Goal: Task Accomplishment & Management: Complete application form

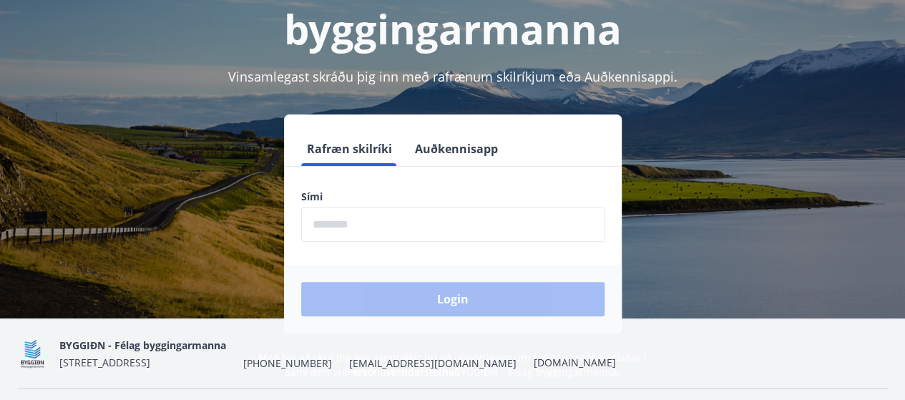
scroll to position [143, 0]
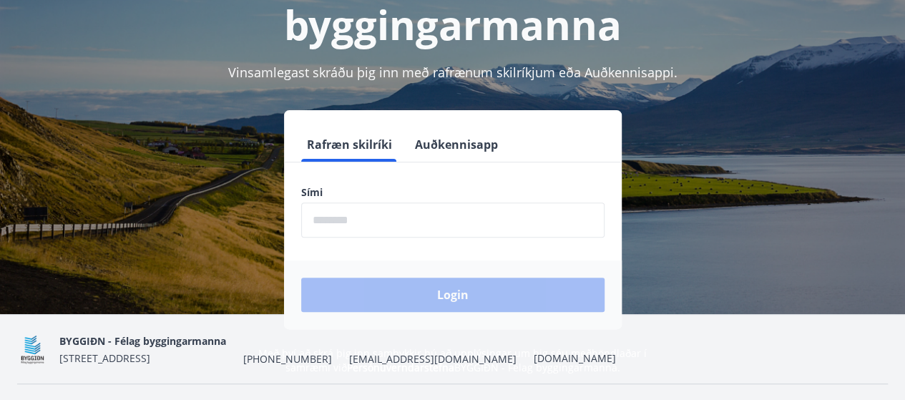
click at [312, 220] on input "phone" at bounding box center [452, 219] width 303 height 35
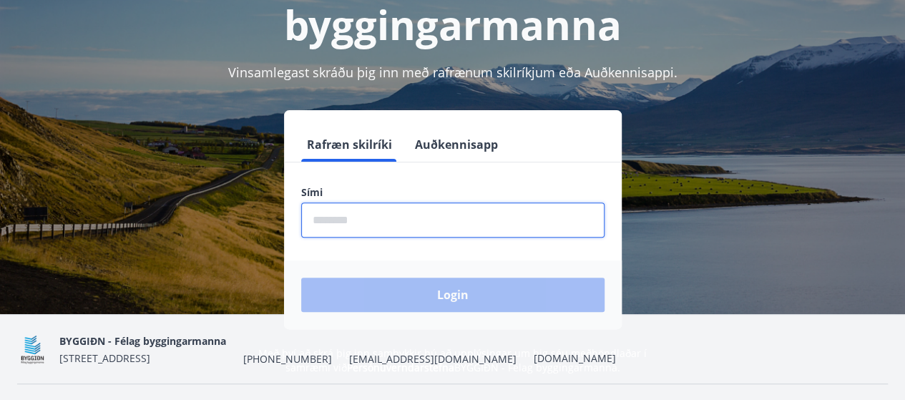
type input "********"
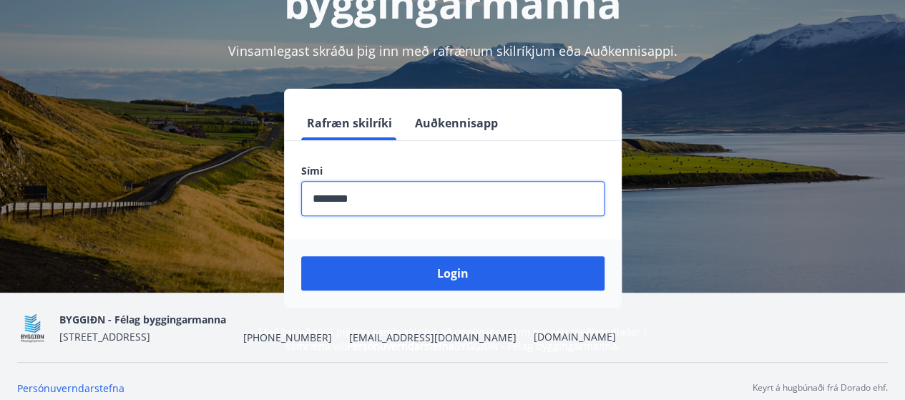
scroll to position [177, 0]
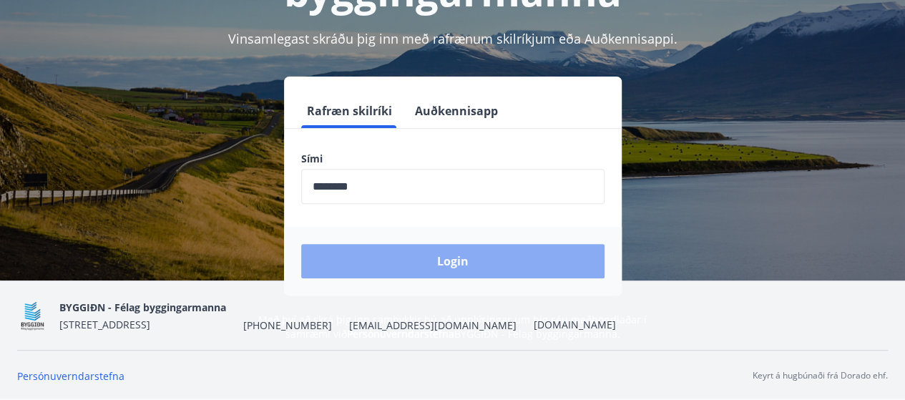
click at [458, 258] on button "Login" at bounding box center [452, 261] width 303 height 34
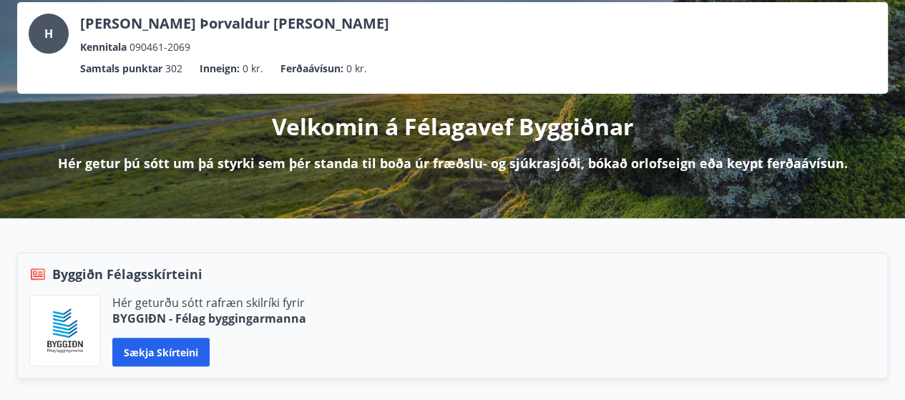
scroll to position [72, 0]
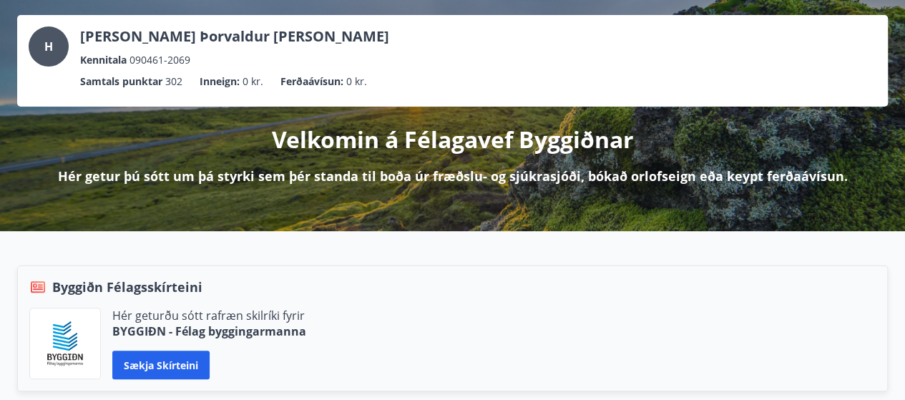
click at [466, 169] on p "Hér getur þú sótt um þá styrki sem þér standa til boða úr fræðslu- og sjúkrasjó…" at bounding box center [452, 176] width 789 height 19
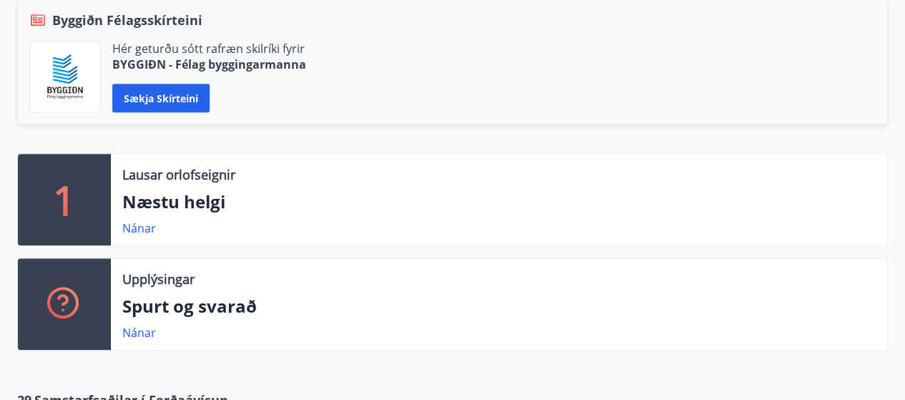
scroll to position [0, 0]
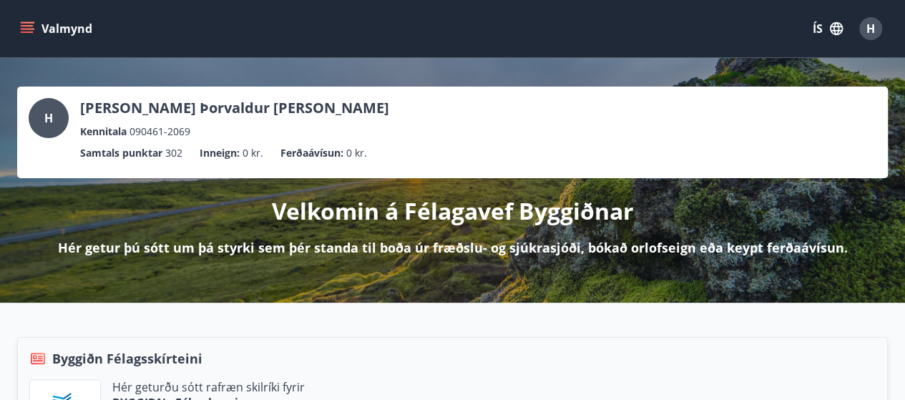
click at [77, 31] on button "Valmynd" at bounding box center [57, 29] width 81 height 26
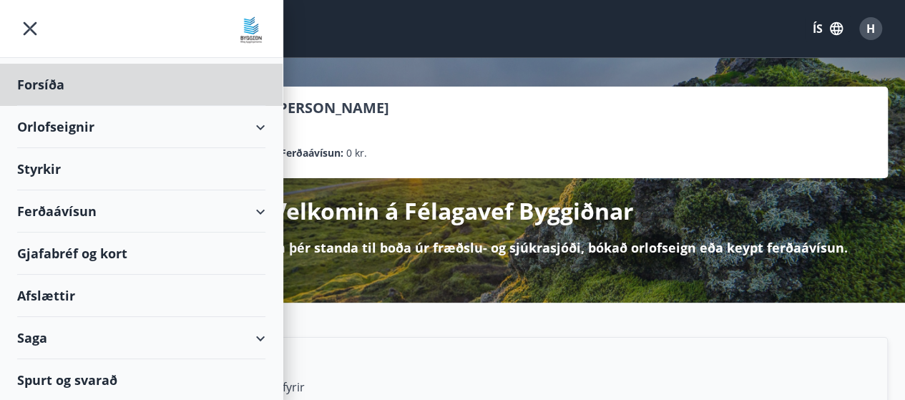
click at [49, 164] on div "Styrkir" at bounding box center [141, 169] width 248 height 42
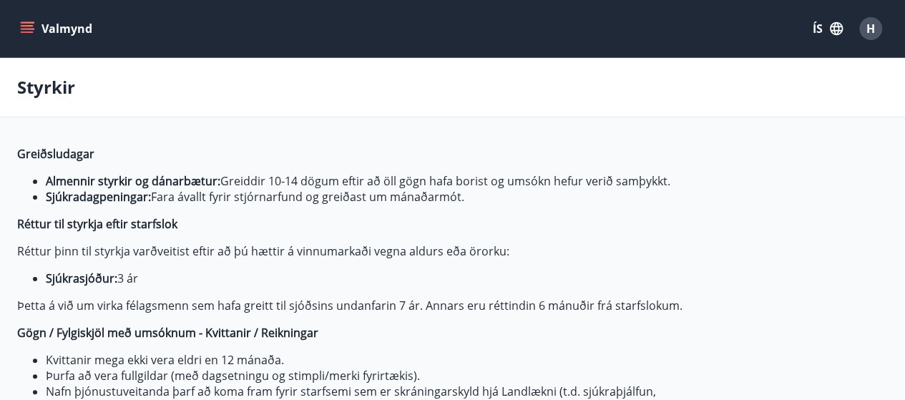
type input "***"
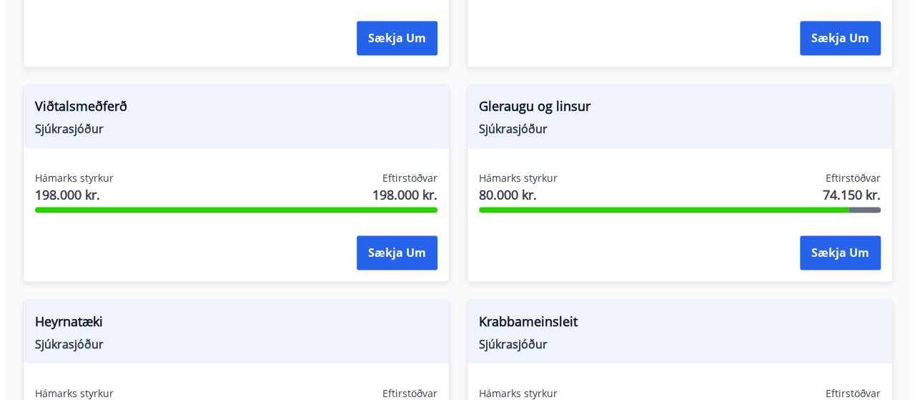
scroll to position [1073, 0]
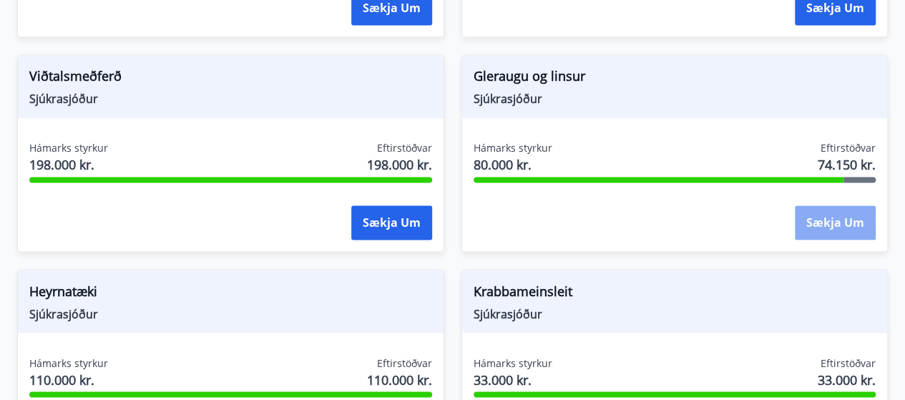
click at [834, 217] on button "Sækja um" at bounding box center [834, 222] width 81 height 34
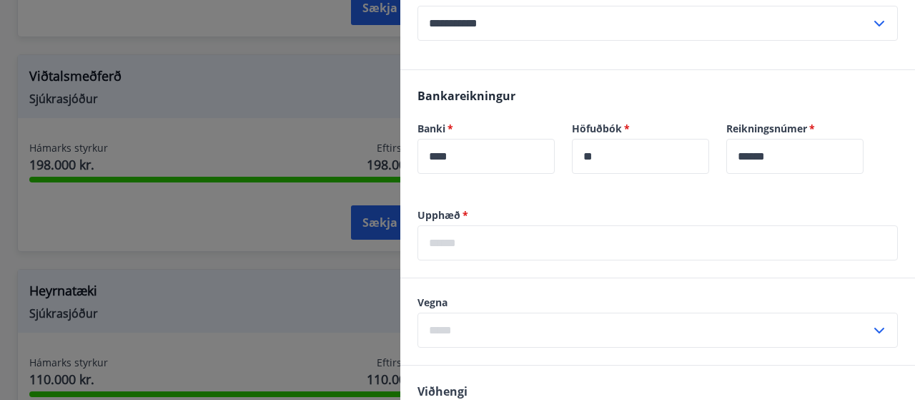
scroll to position [429, 0]
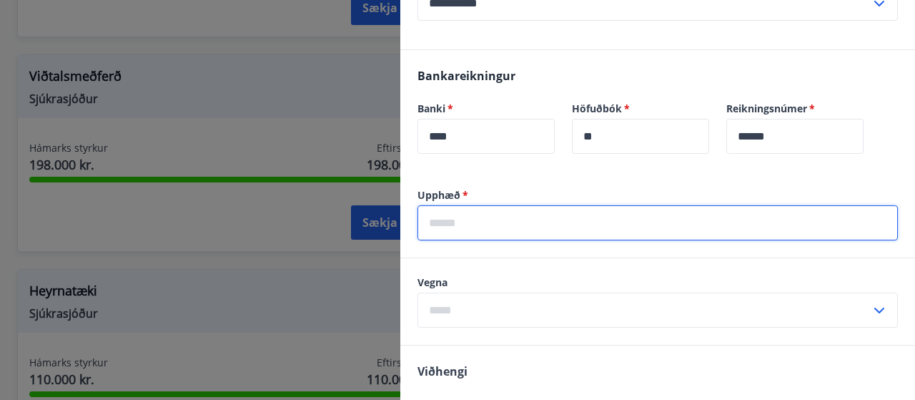
click at [571, 225] on input "text" at bounding box center [658, 222] width 481 height 35
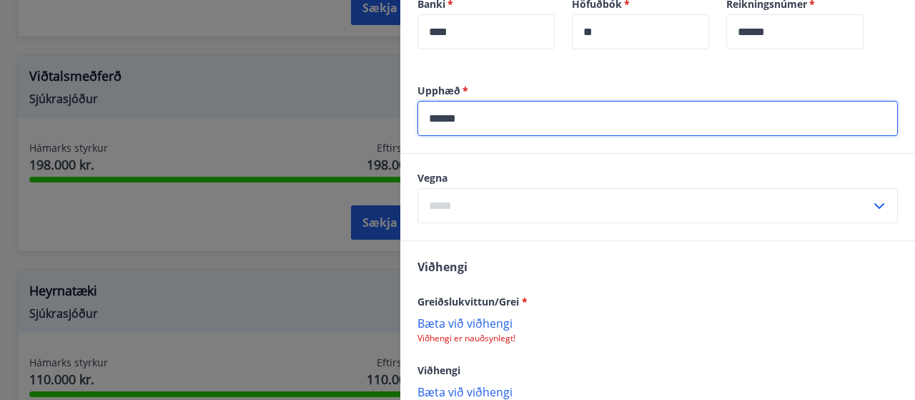
scroll to position [572, 0]
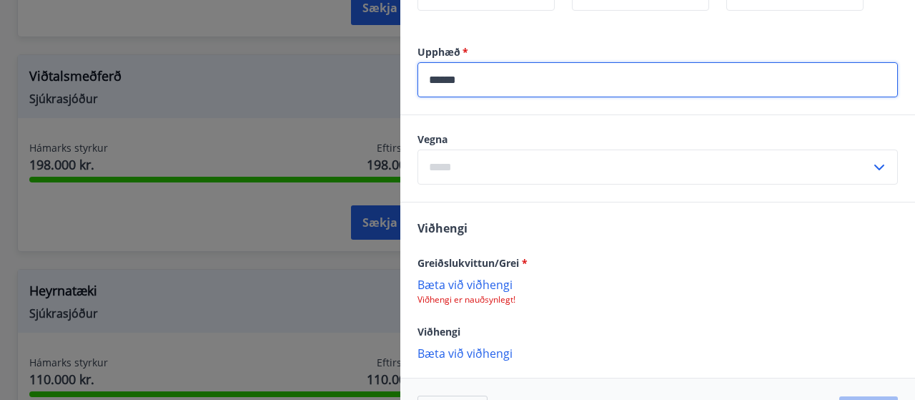
type input "******"
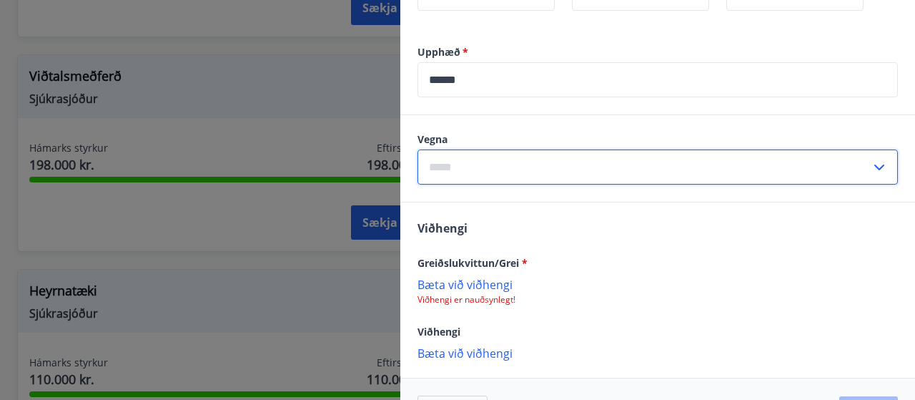
click at [473, 161] on input "text" at bounding box center [644, 166] width 453 height 35
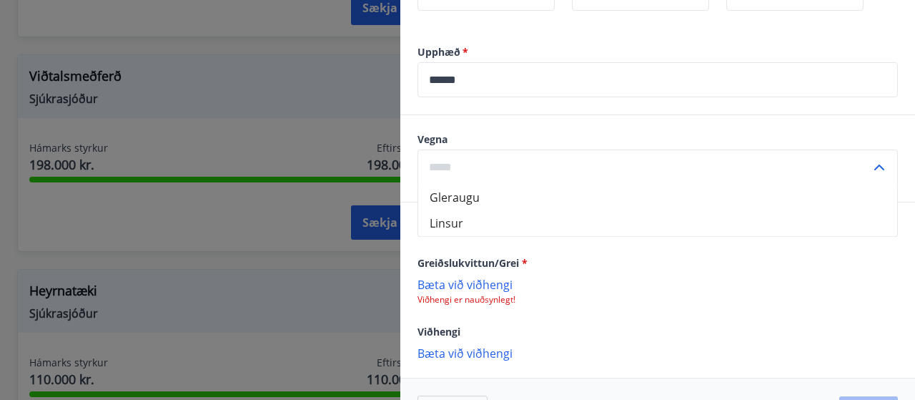
click at [470, 196] on li "Gleraugu" at bounding box center [657, 197] width 479 height 26
type input "********"
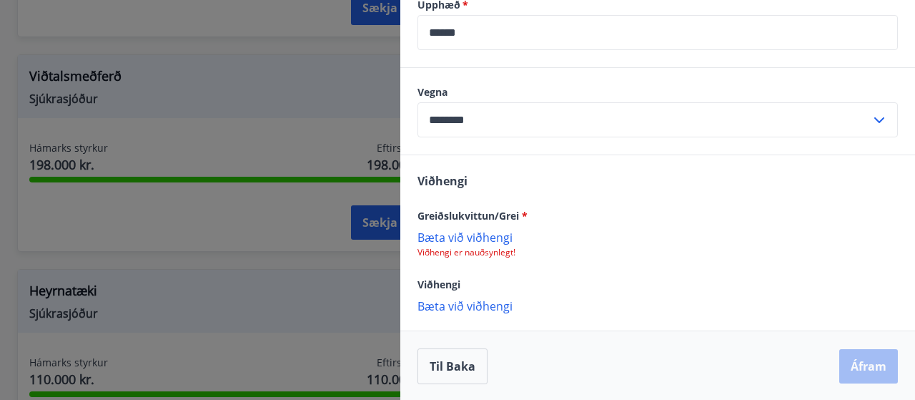
click at [464, 236] on p "Bæta við viðhengi" at bounding box center [658, 237] width 481 height 14
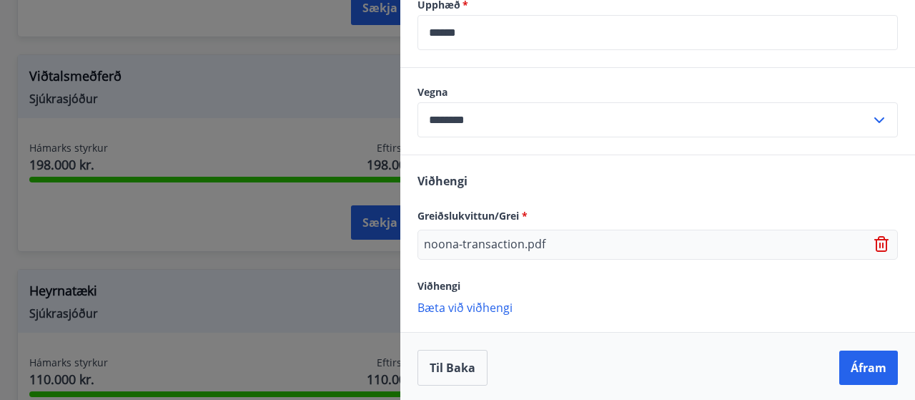
scroll to position [621, 0]
click at [488, 305] on p "Bæta við viðhengi" at bounding box center [658, 305] width 481 height 14
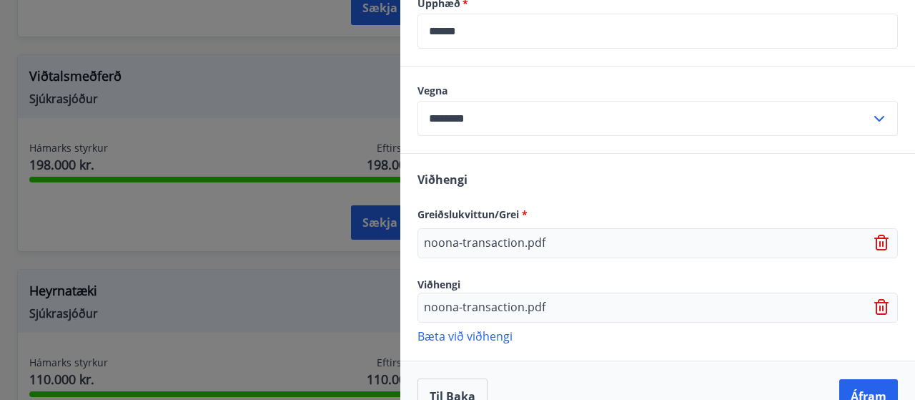
scroll to position [650, 0]
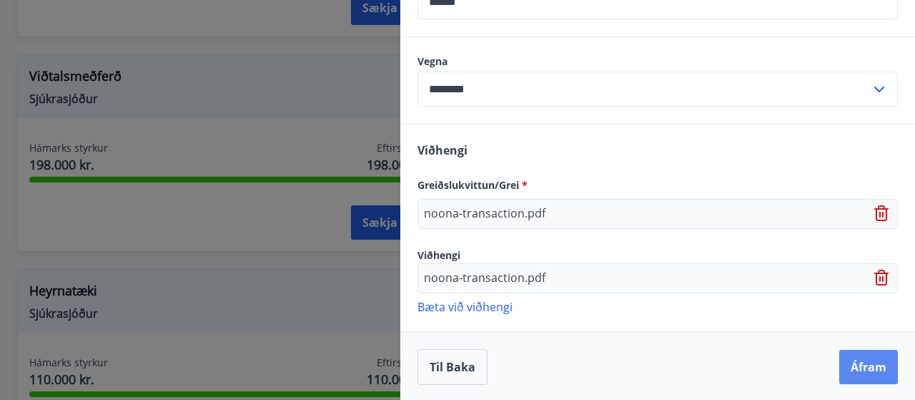
click at [862, 366] on button "Áfram" at bounding box center [869, 367] width 59 height 34
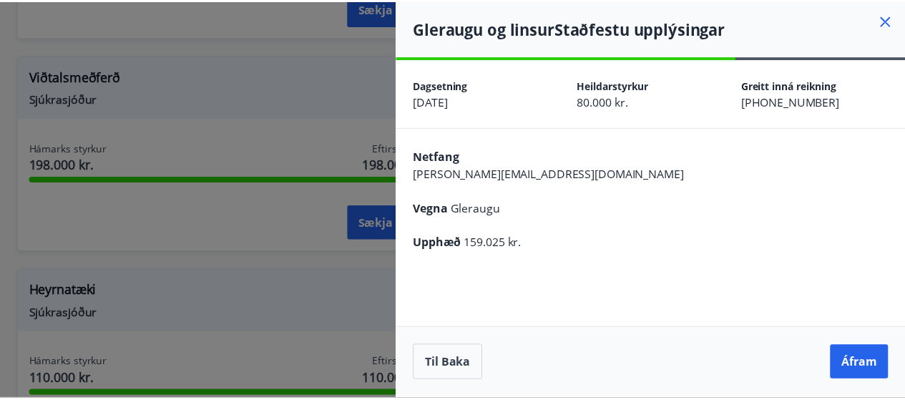
scroll to position [0, 0]
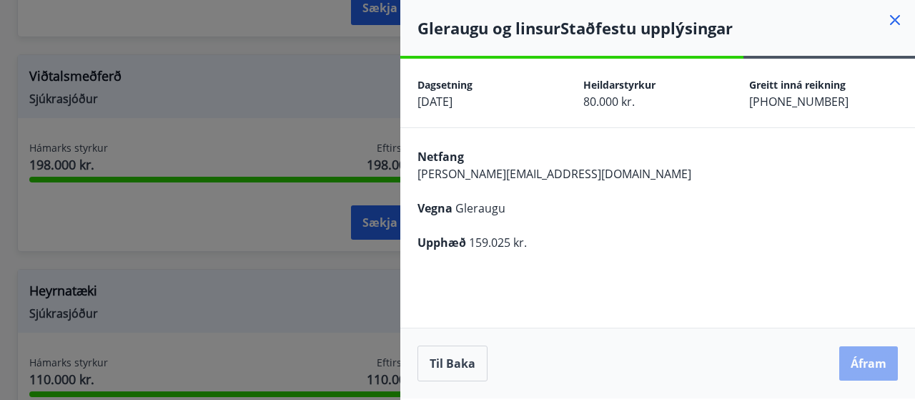
click at [861, 360] on button "Áfram" at bounding box center [869, 363] width 59 height 34
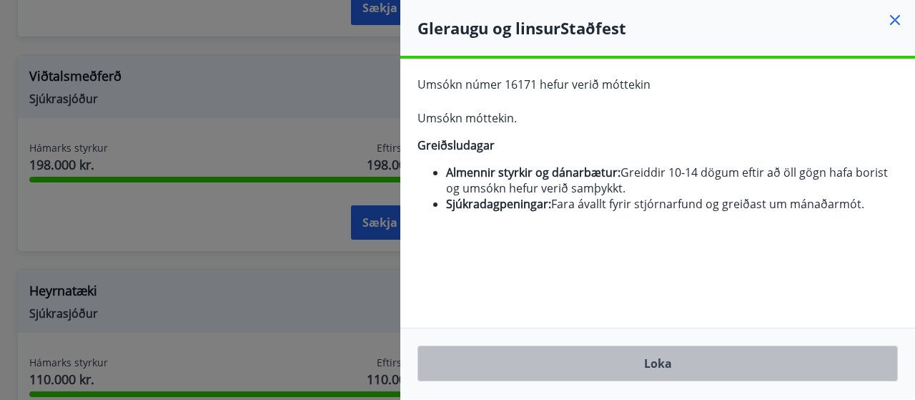
click at [752, 365] on button "Loka" at bounding box center [658, 363] width 481 height 36
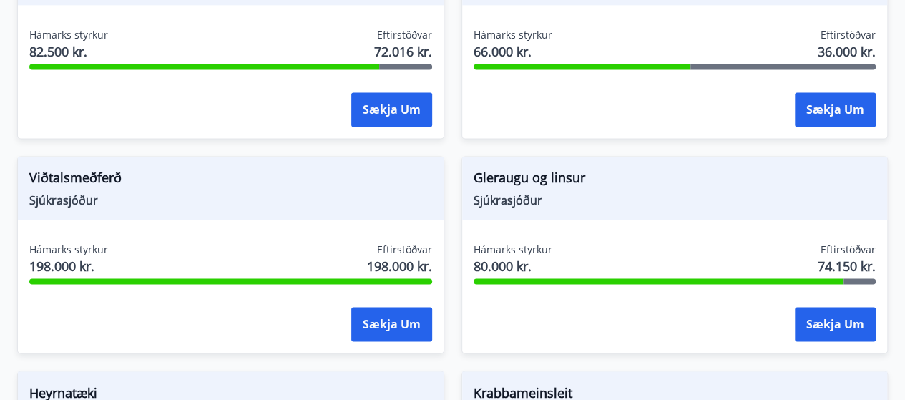
scroll to position [1001, 0]
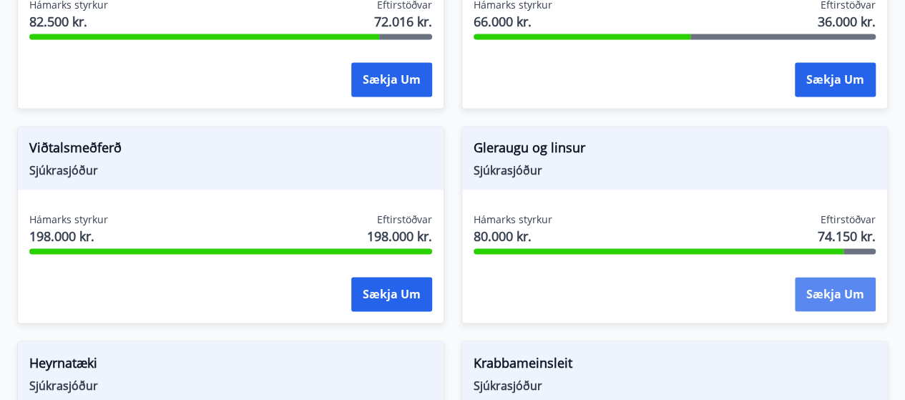
click at [837, 278] on button "Sækja um" at bounding box center [834, 294] width 81 height 34
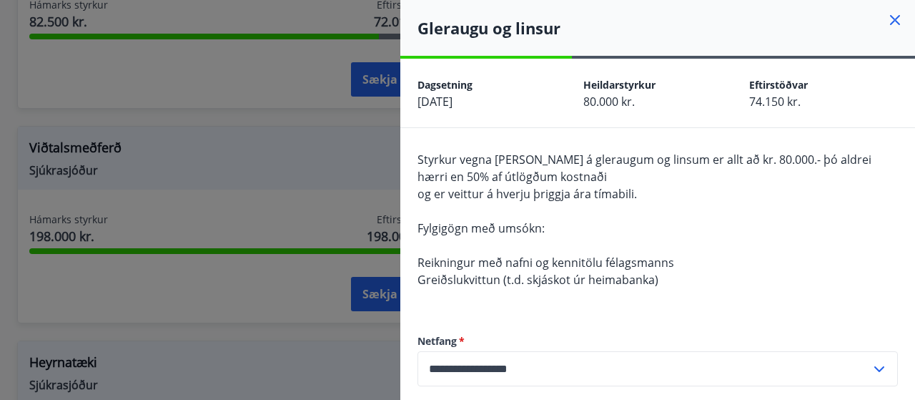
click at [130, 167] on div at bounding box center [457, 200] width 915 height 400
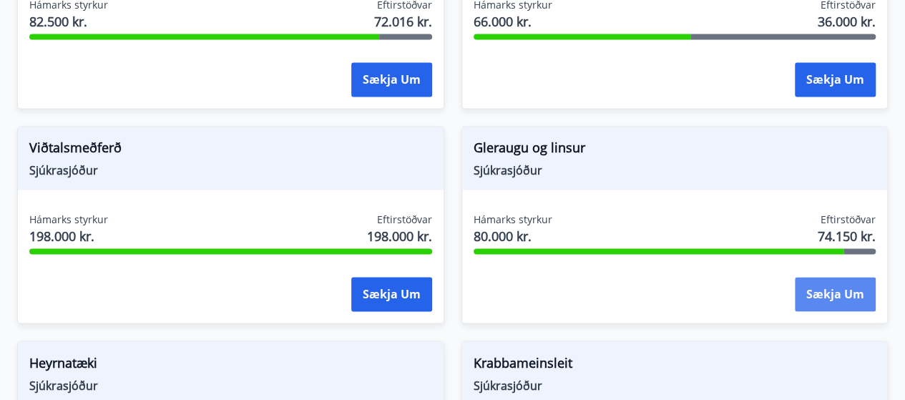
click at [855, 291] on button "Sækja um" at bounding box center [834, 294] width 81 height 34
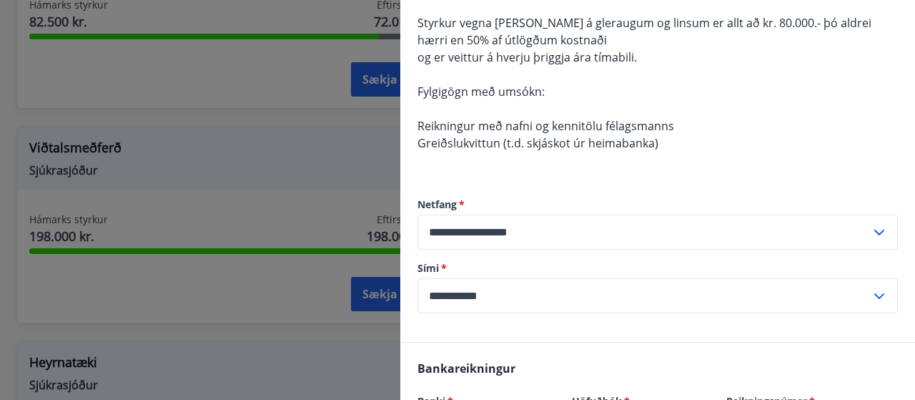
scroll to position [104, 0]
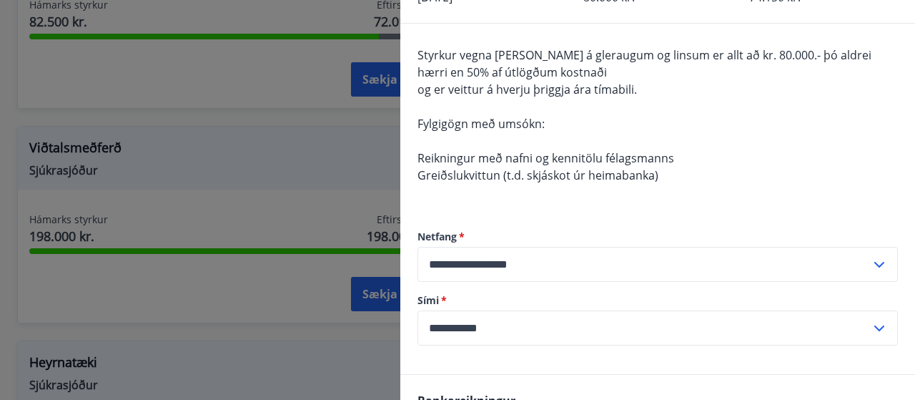
click at [555, 215] on div "**********" at bounding box center [658, 287] width 481 height 173
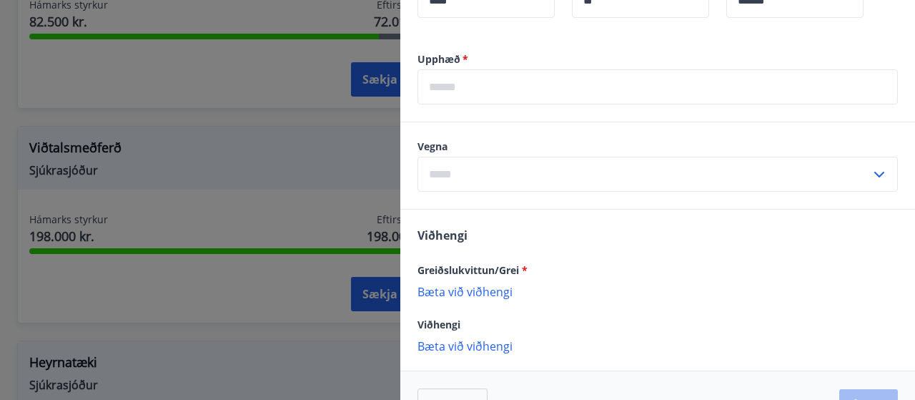
scroll to position [533, 0]
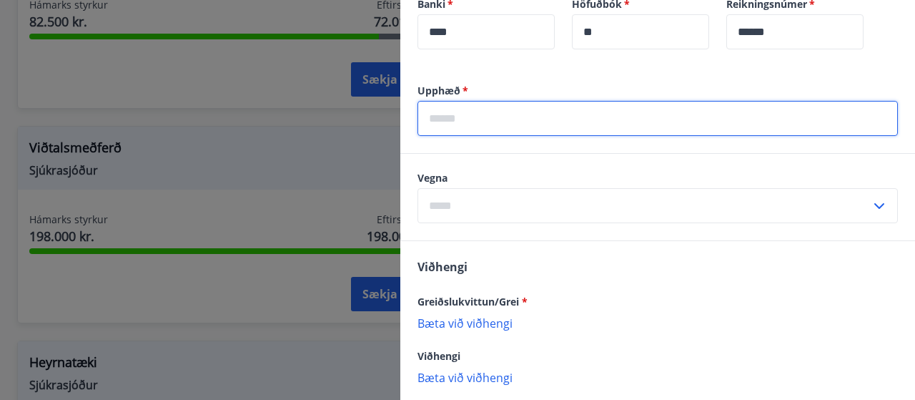
click at [477, 115] on input "text" at bounding box center [658, 118] width 481 height 35
type input "******"
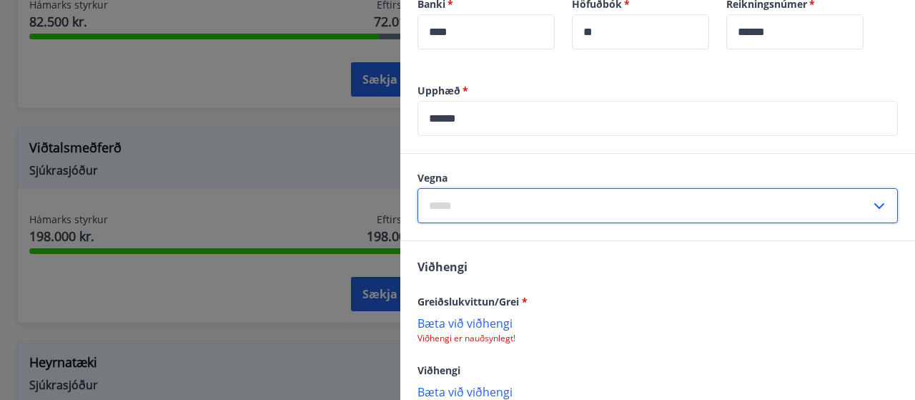
click at [481, 203] on input "text" at bounding box center [644, 205] width 453 height 35
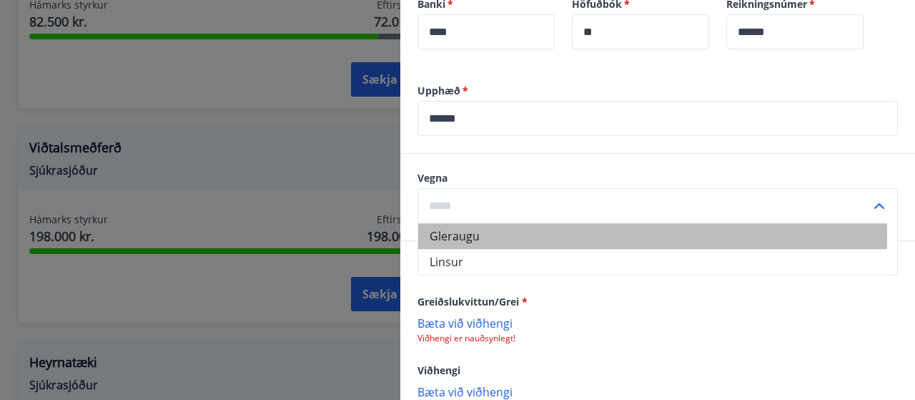
click at [465, 235] on li "Gleraugu" at bounding box center [657, 236] width 479 height 26
type input "********"
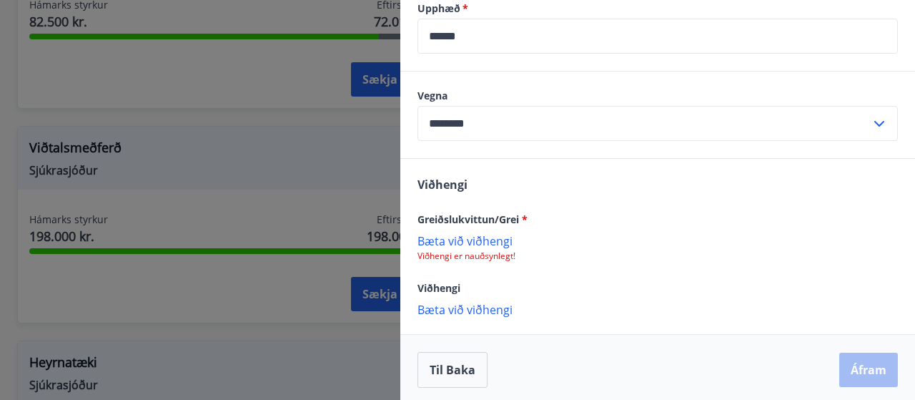
scroll to position [619, 0]
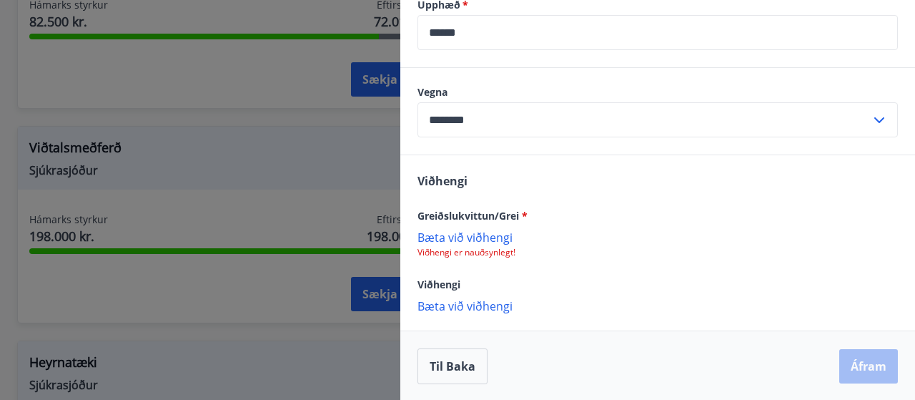
click at [466, 235] on p "Bæta við viðhengi" at bounding box center [658, 237] width 481 height 14
click at [489, 234] on p "Bæta við viðhengi" at bounding box center [658, 237] width 481 height 14
click at [507, 235] on p "Bæta við viðhengi" at bounding box center [658, 237] width 481 height 14
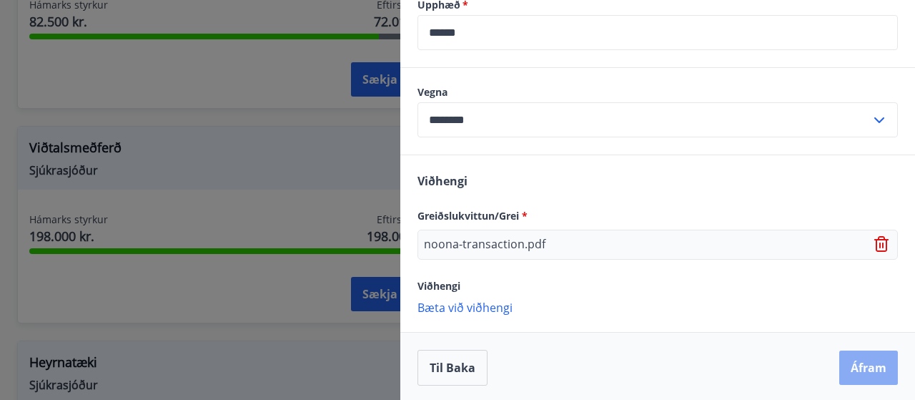
click at [857, 363] on button "Áfram" at bounding box center [869, 367] width 59 height 34
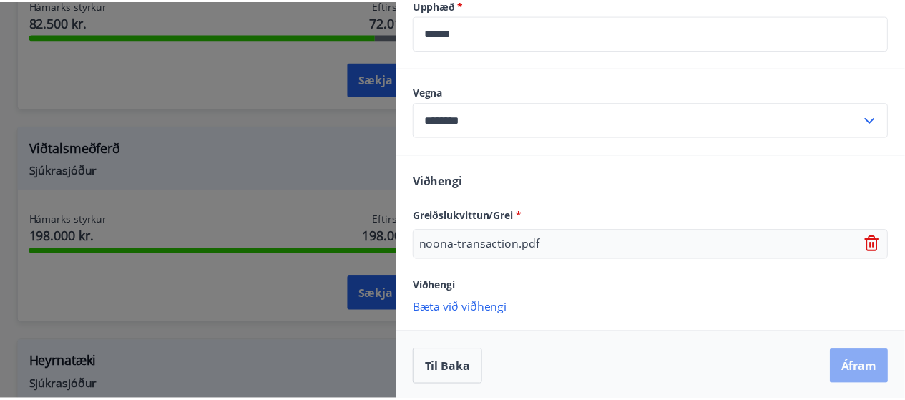
scroll to position [0, 0]
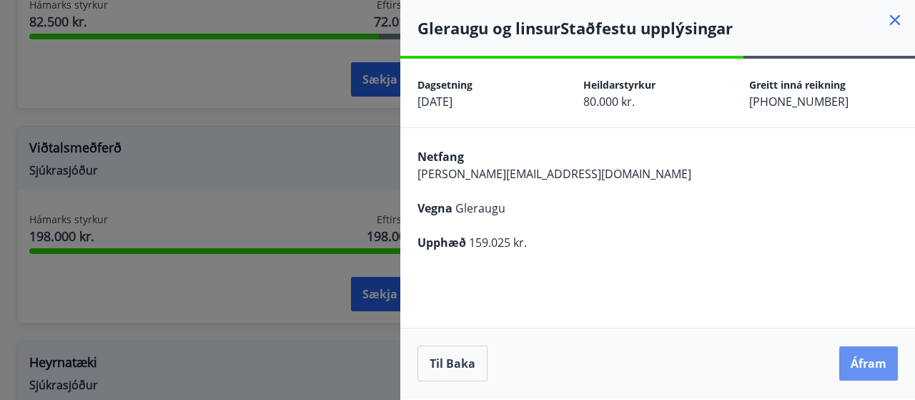
click at [857, 363] on button "Áfram" at bounding box center [869, 363] width 59 height 34
click at [892, 14] on icon at bounding box center [895, 19] width 17 height 17
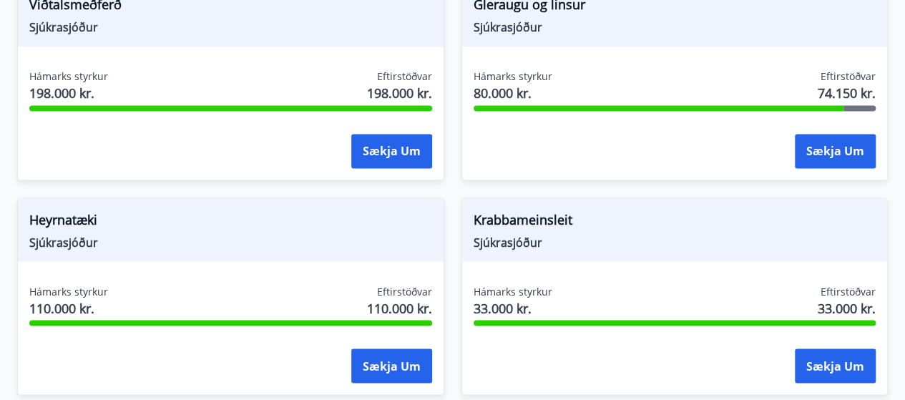
scroll to position [1216, 0]
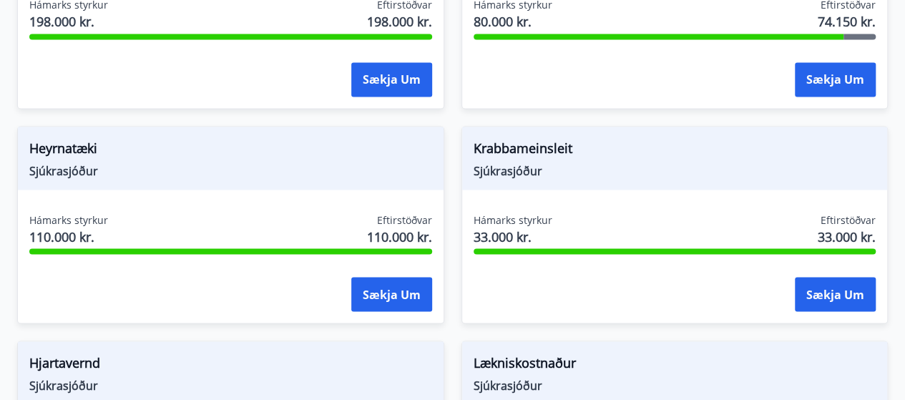
click at [887, 235] on div "Greiðsludagar Almennir styrkir og dánarbætur: Greiddir 10-14 dögum eftir að öll…" at bounding box center [452, 64] width 905 height 2268
click at [890, 248] on div "Greiðsludagar Almennir styrkir og dánarbætur: Greiddir 10-14 dögum eftir að öll…" at bounding box center [452, 64] width 905 height 2268
click at [892, 247] on div "Greiðsludagar Almennir styrkir og dánarbætur: Greiddir 10-14 dögum eftir að öll…" at bounding box center [452, 64] width 905 height 2268
click at [885, 262] on div "Hámarks styrkur 33.000 kr. Eftirstöðvar 33.000 kr. Sækja um" at bounding box center [674, 264] width 425 height 104
click at [880, 263] on div "Hámarks styrkur 33.000 kr. Eftirstöðvar 33.000 kr. Sækja um" at bounding box center [674, 264] width 425 height 104
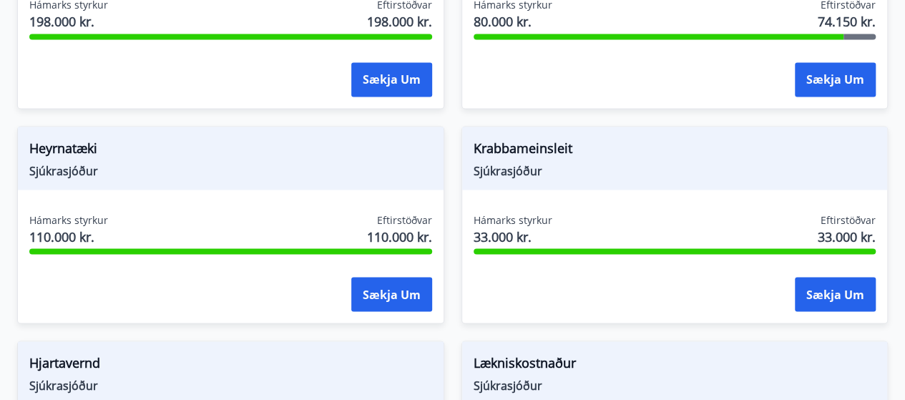
click at [890, 255] on div "Greiðsludagar Almennir styrkir og dánarbætur: Greiddir 10-14 dögum eftir að öll…" at bounding box center [452, 64] width 905 height 2268
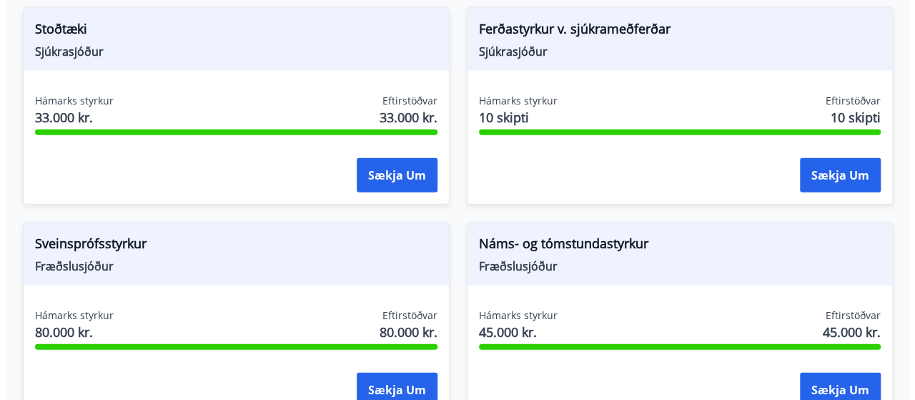
scroll to position [2058, 0]
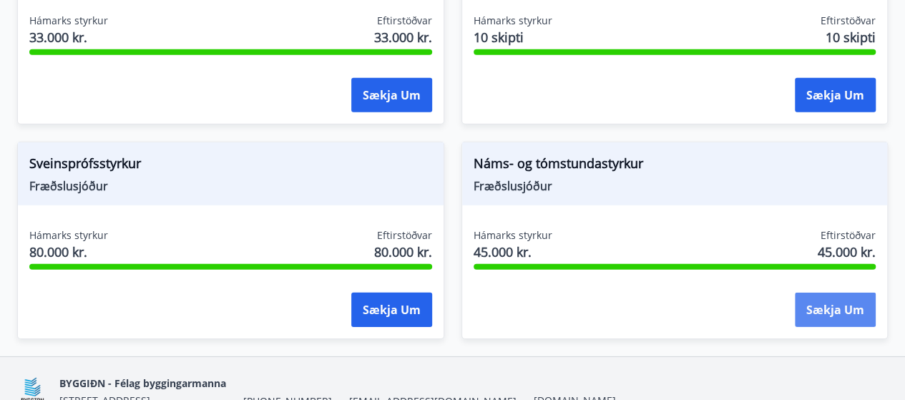
click at [871, 292] on button "Sækja um" at bounding box center [834, 309] width 81 height 34
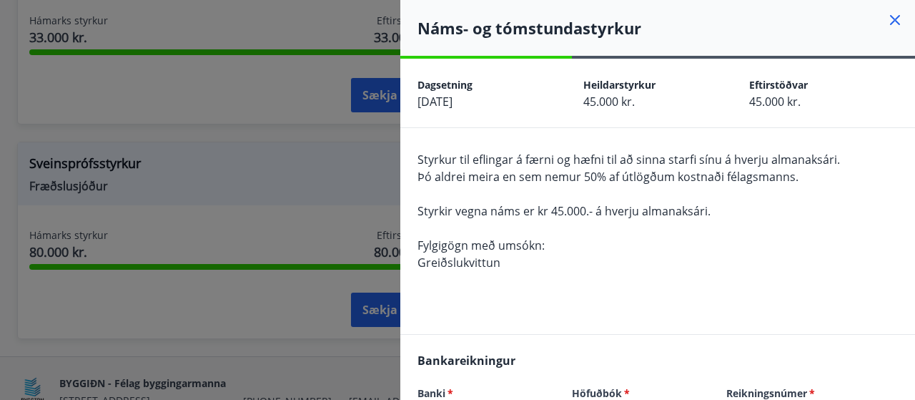
click at [878, 272] on div "Styrkur til eflingar á færni og hæfni til að sinna starfi sínu á hverju almanak…" at bounding box center [658, 219] width 481 height 137
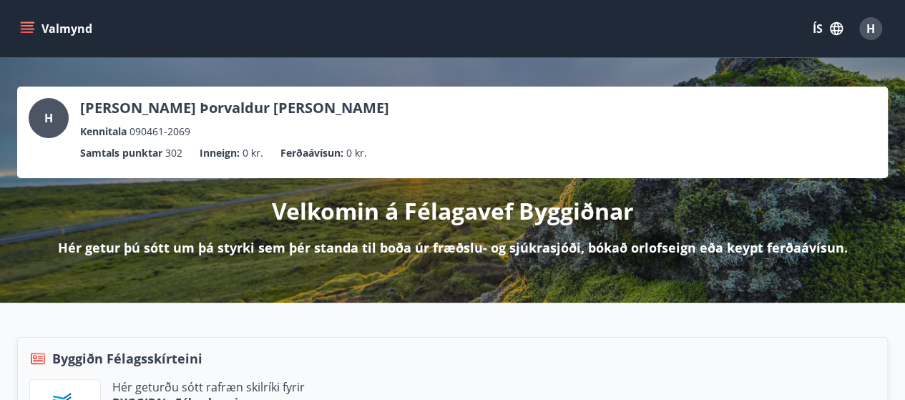
click at [605, 117] on div "H Hermann Þorvaldur Guðmundsson Kennitala 090461-2069" at bounding box center [452, 118] width 847 height 41
click at [572, 196] on p "Velkomin á Félagavef Byggiðnar" at bounding box center [453, 210] width 362 height 31
click at [25, 25] on icon "menu" at bounding box center [27, 25] width 13 height 1
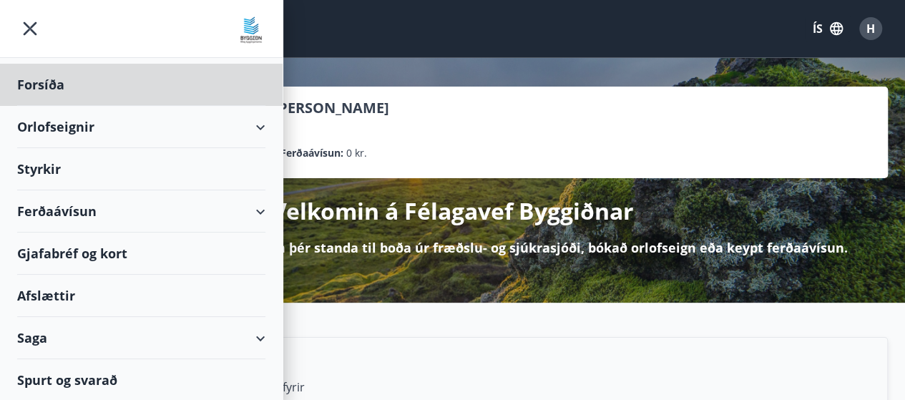
click at [55, 168] on div "Styrkir" at bounding box center [141, 169] width 248 height 42
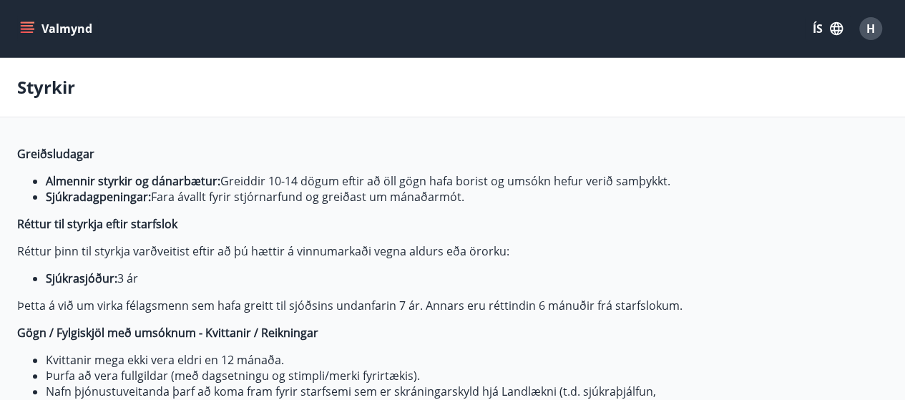
type input "***"
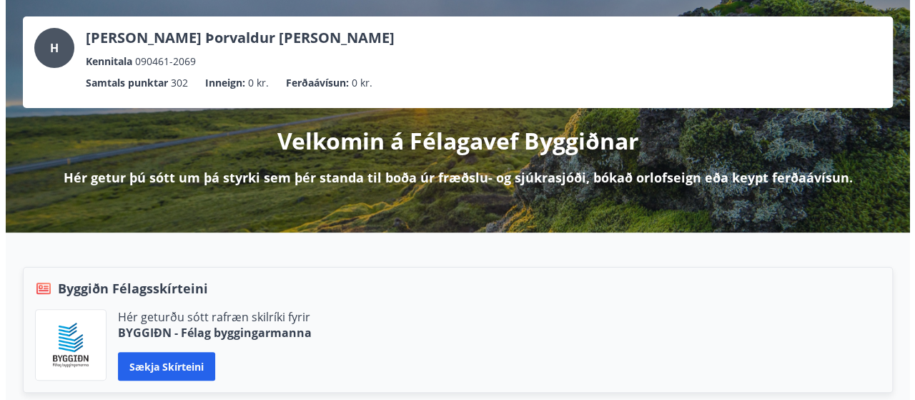
scroll to position [143, 0]
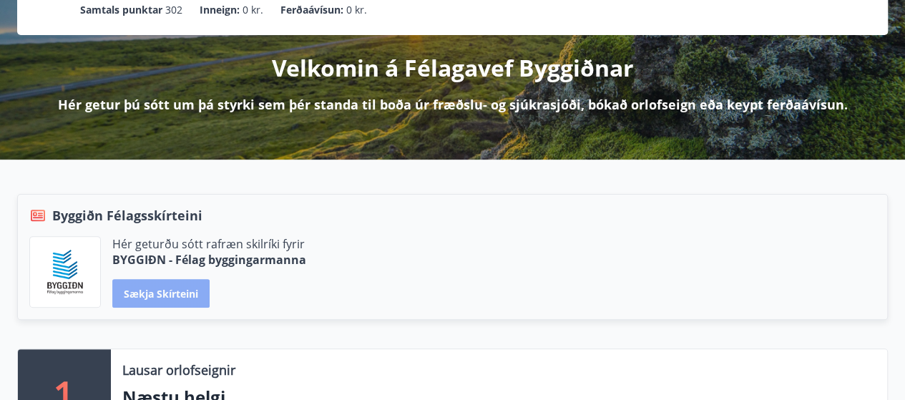
click at [162, 290] on button "Sækja skírteini" at bounding box center [160, 293] width 97 height 29
